Goal: Transaction & Acquisition: Purchase product/service

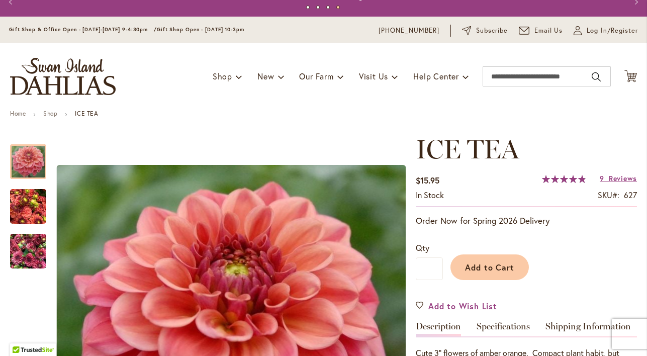
scroll to position [63, 0]
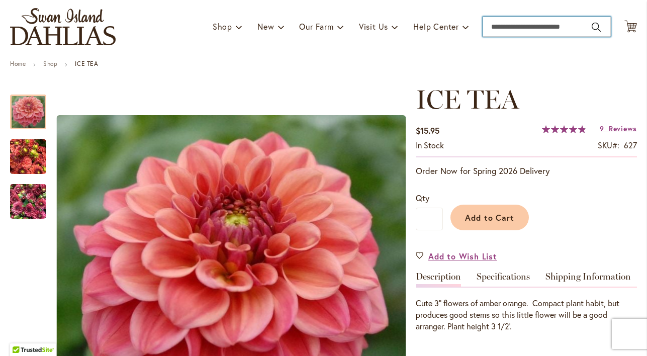
click at [549, 26] on input "Search" at bounding box center [546, 27] width 128 height 20
type input "******"
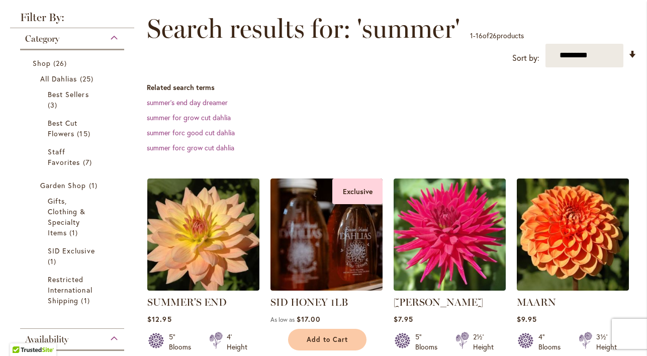
scroll to position [148, 0]
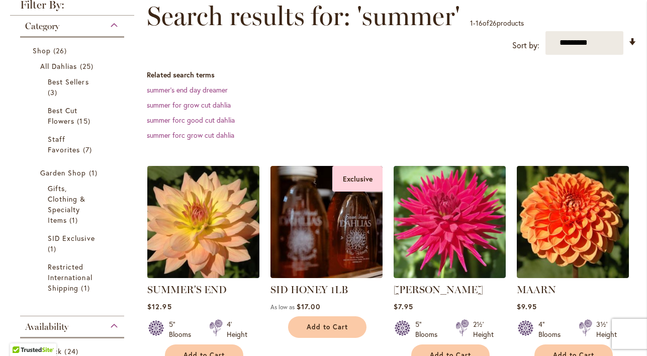
click at [184, 246] on img at bounding box center [204, 222] width 118 height 118
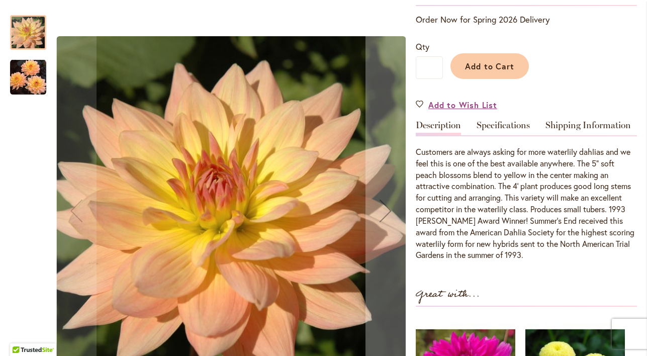
scroll to position [208, 0]
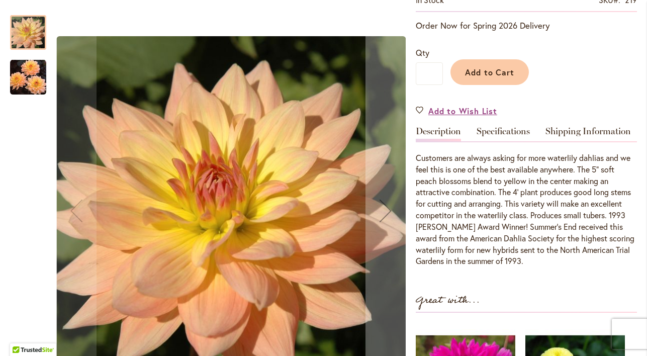
click at [28, 75] on img "SUMMER'S END" at bounding box center [28, 77] width 36 height 37
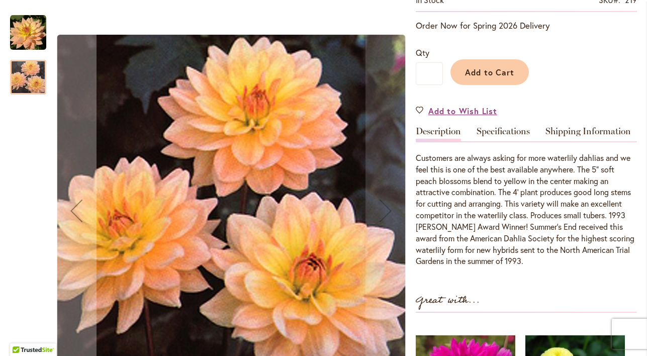
click at [24, 42] on img "SUMMER'S END" at bounding box center [28, 33] width 36 height 36
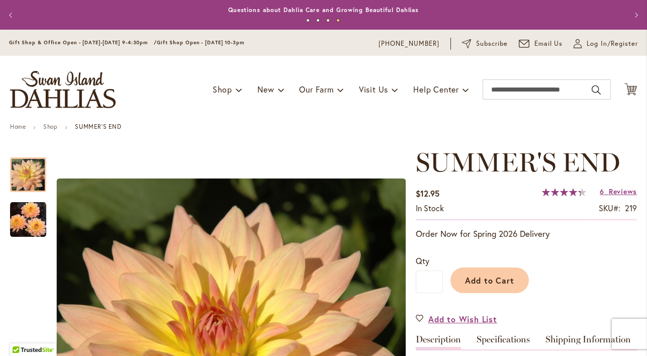
scroll to position [0, 0]
click at [548, 88] on input "Search" at bounding box center [546, 89] width 128 height 20
type input "*****"
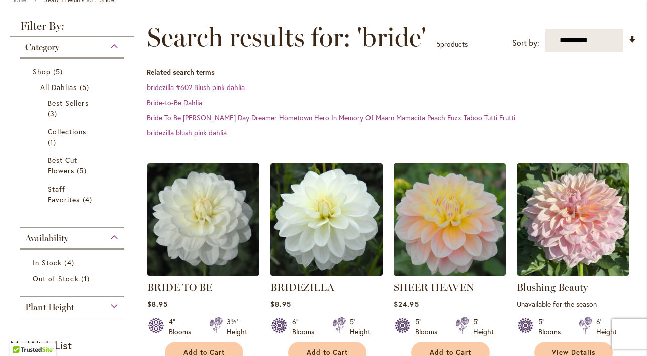
scroll to position [178, 0]
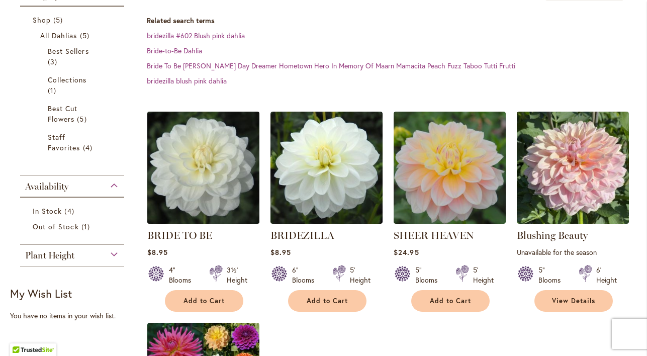
click at [196, 176] on img at bounding box center [204, 168] width 118 height 118
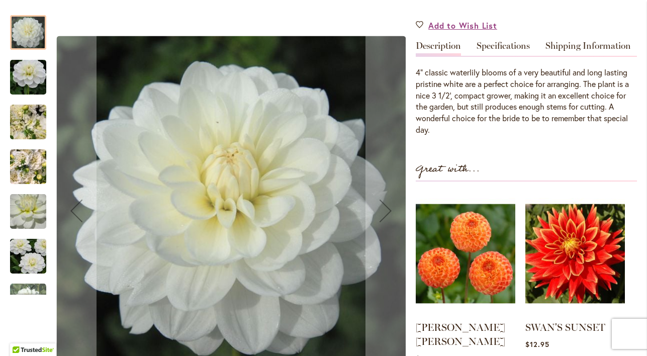
scroll to position [296, 0]
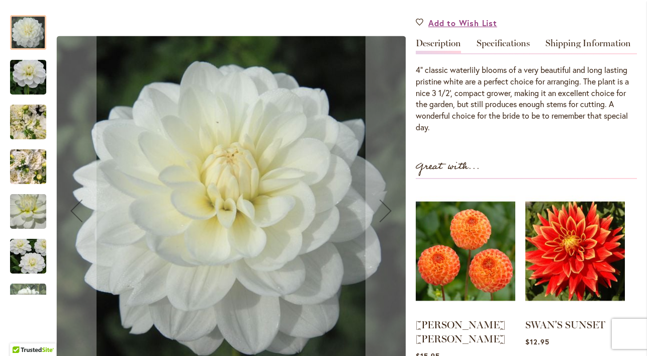
click at [24, 73] on img "BRIDE TO BE" at bounding box center [28, 77] width 72 height 48
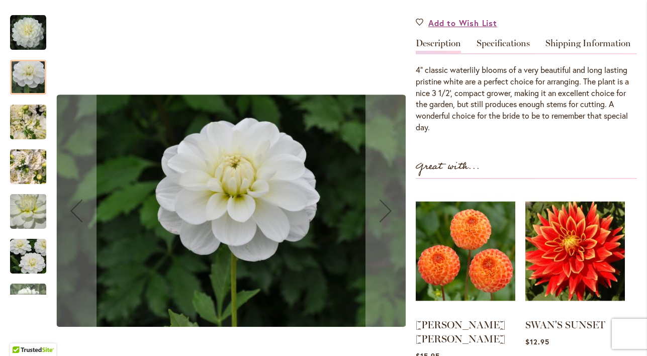
click at [26, 125] on img "BRIDE TO BE" at bounding box center [28, 122] width 72 height 54
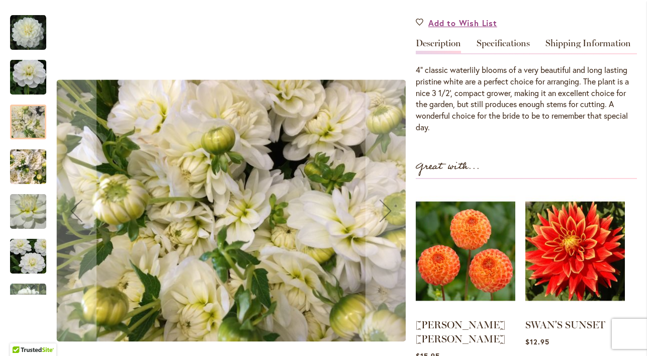
click at [22, 161] on img "BRIDE TO BE" at bounding box center [28, 167] width 36 height 48
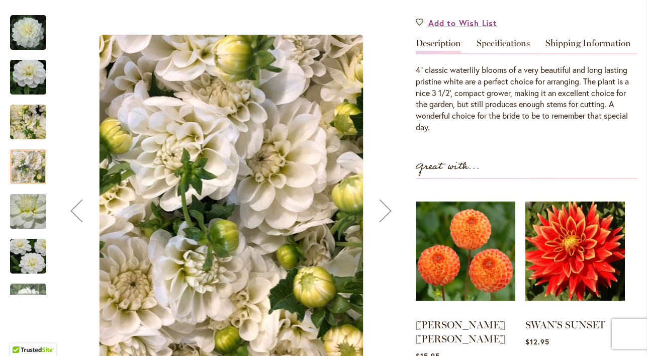
click at [20, 205] on img "BRIDE TO BE" at bounding box center [28, 211] width 72 height 68
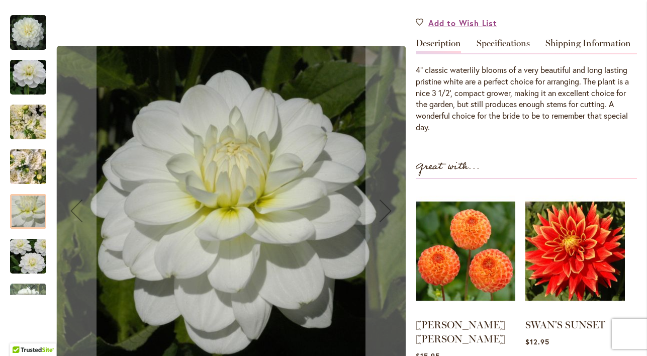
click at [15, 268] on img "BRIDE TO BE" at bounding box center [28, 256] width 72 height 48
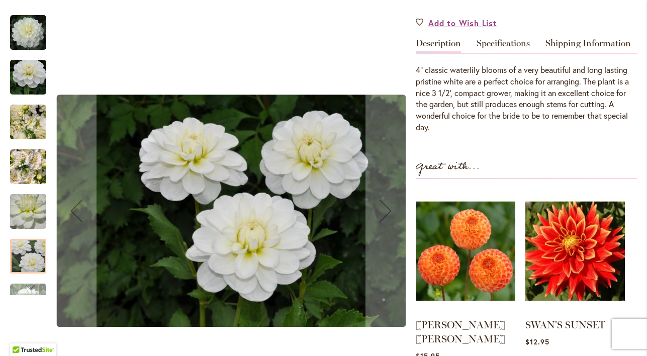
click at [24, 288] on div "Next" at bounding box center [28, 286] width 15 height 15
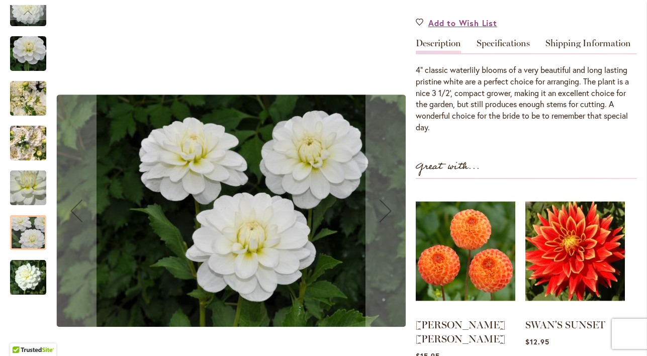
click at [27, 275] on img "BRIDE TO BE" at bounding box center [28, 277] width 36 height 36
